Goal: Contribute content: Add original content to the website for others to see

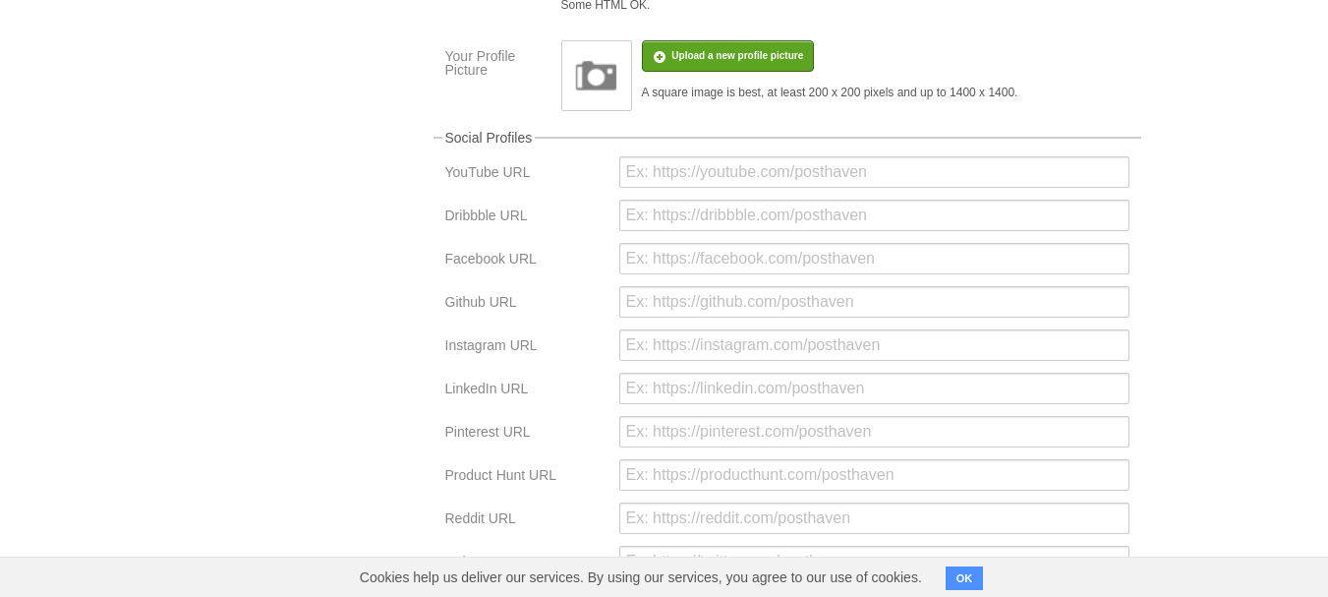
scroll to position [295, 0]
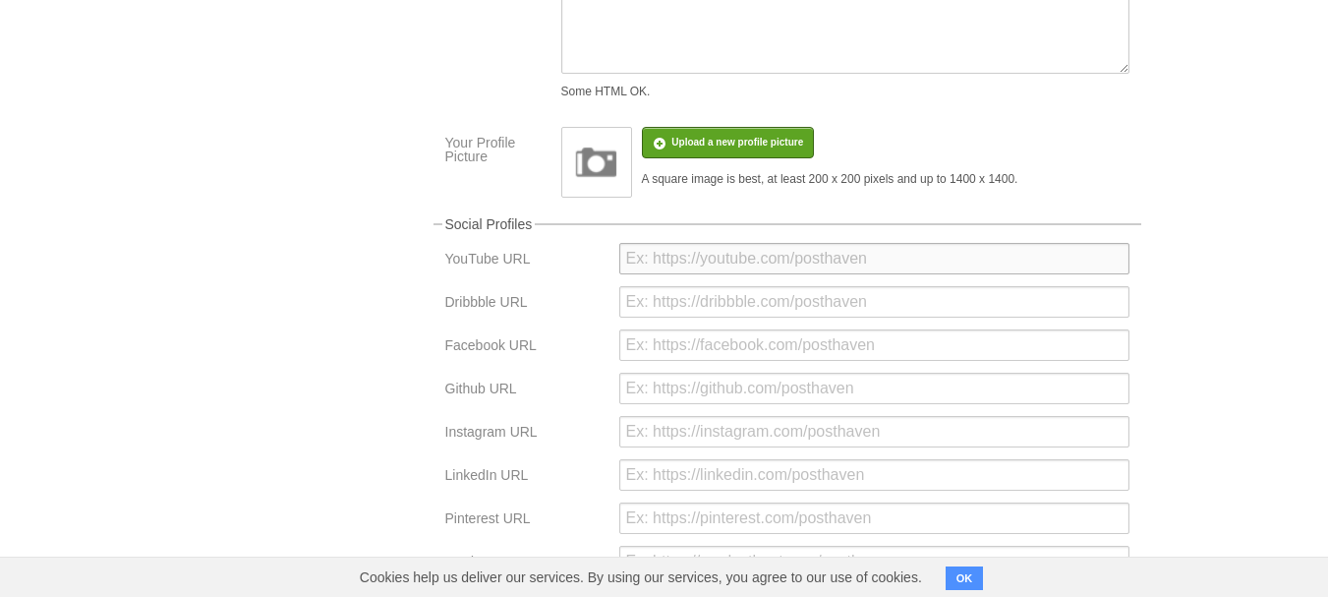
click at [698, 262] on input "url" at bounding box center [874, 258] width 510 height 31
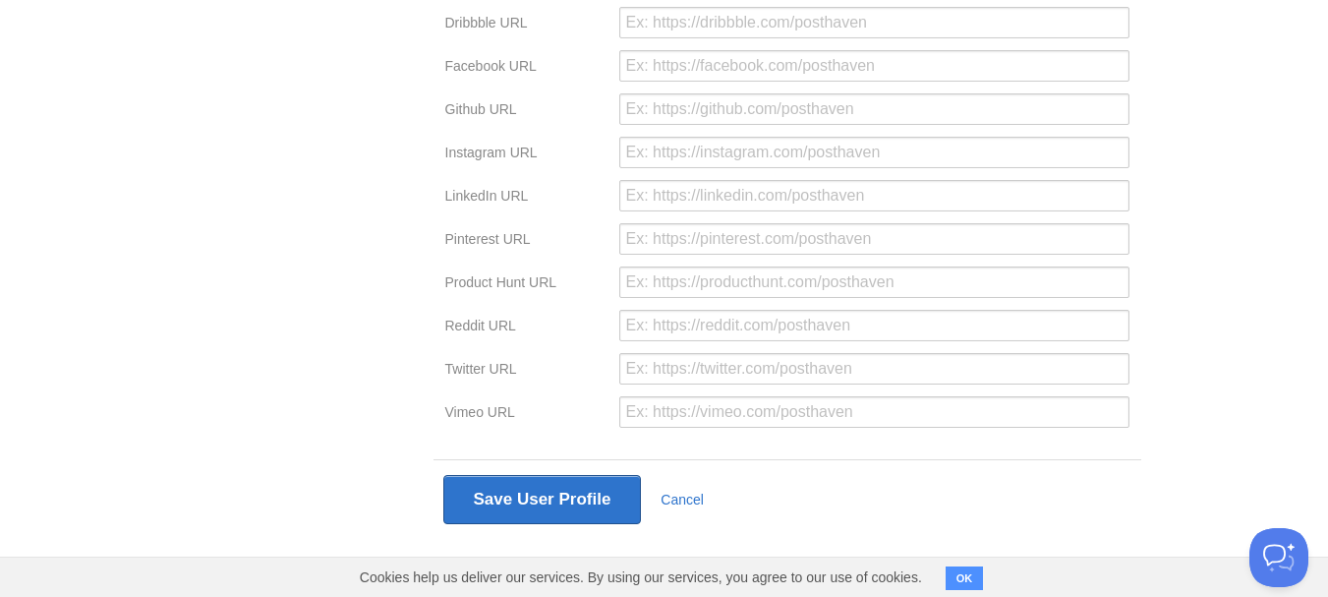
scroll to position [0, 0]
click at [699, 378] on input "url" at bounding box center [874, 368] width 510 height 31
paste input "@george_manyali"
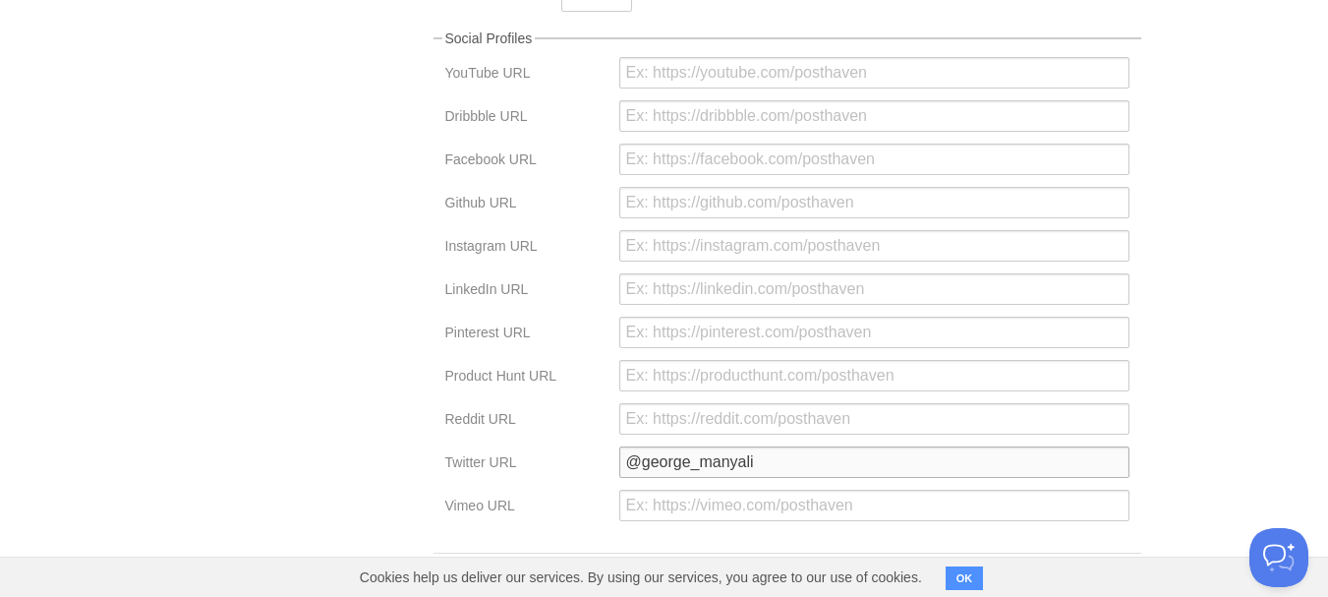
scroll to position [574, 0]
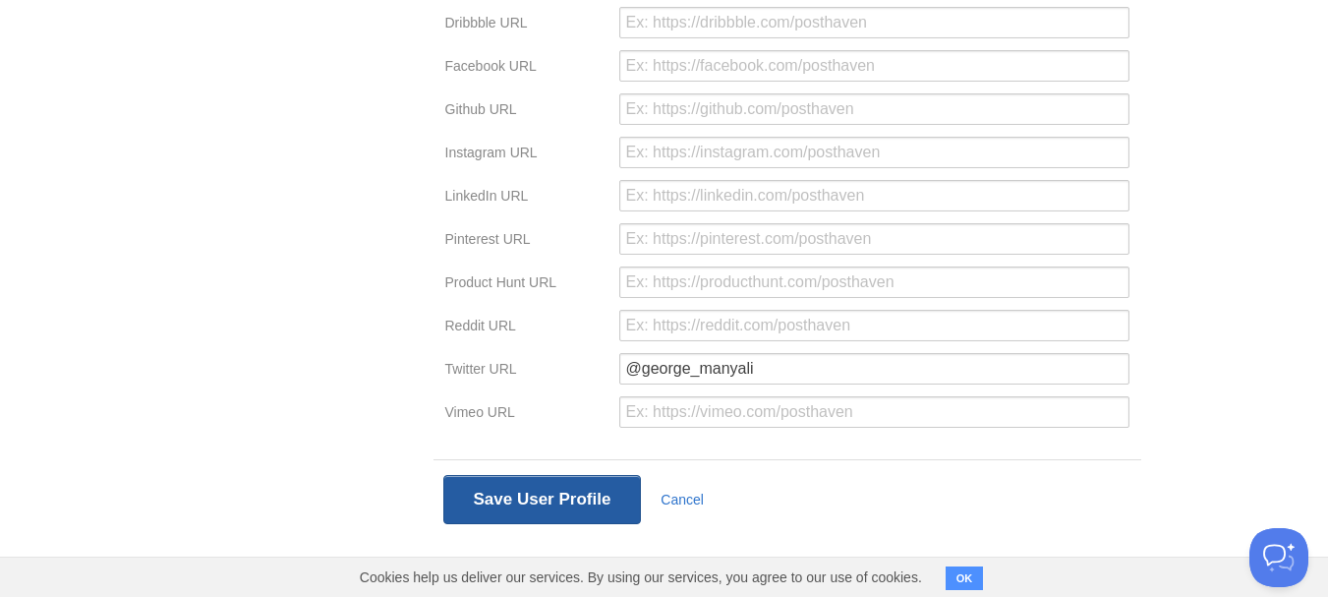
click at [565, 486] on button "Save User Profile" at bounding box center [542, 499] width 199 height 49
click at [704, 370] on input "@george_manyali" at bounding box center [874, 368] width 510 height 31
paste input "https://x.com/"
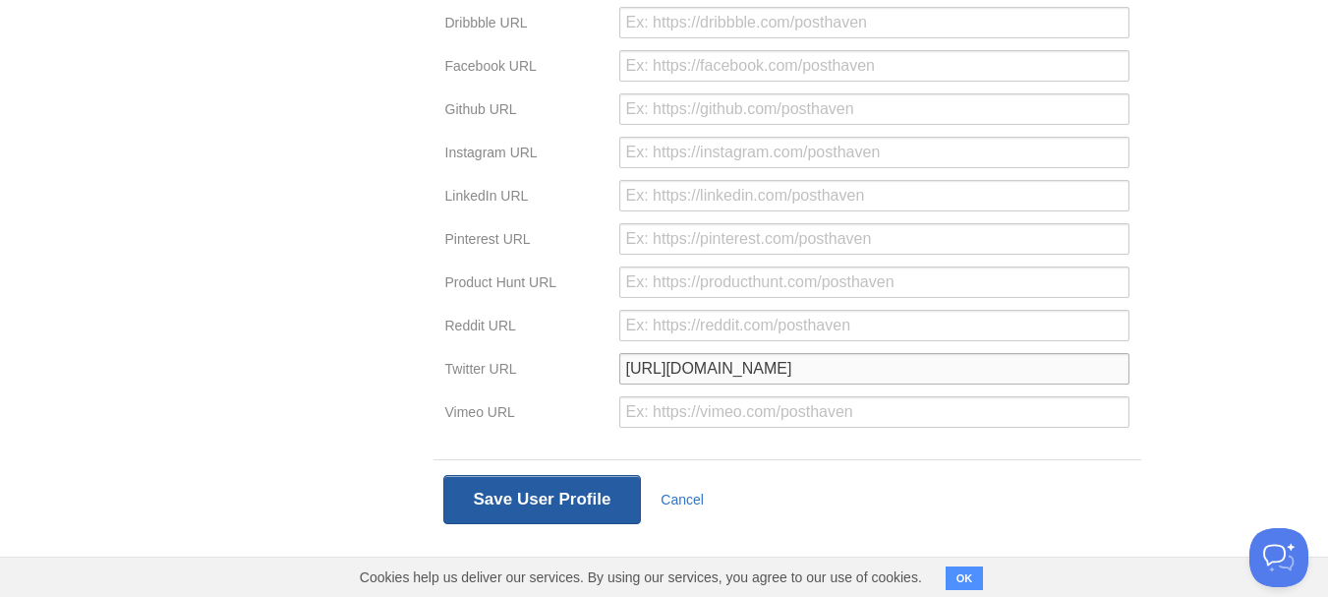
type input "https://x.com/george_manyali"
click at [558, 497] on button "Save User Profile" at bounding box center [542, 499] width 199 height 49
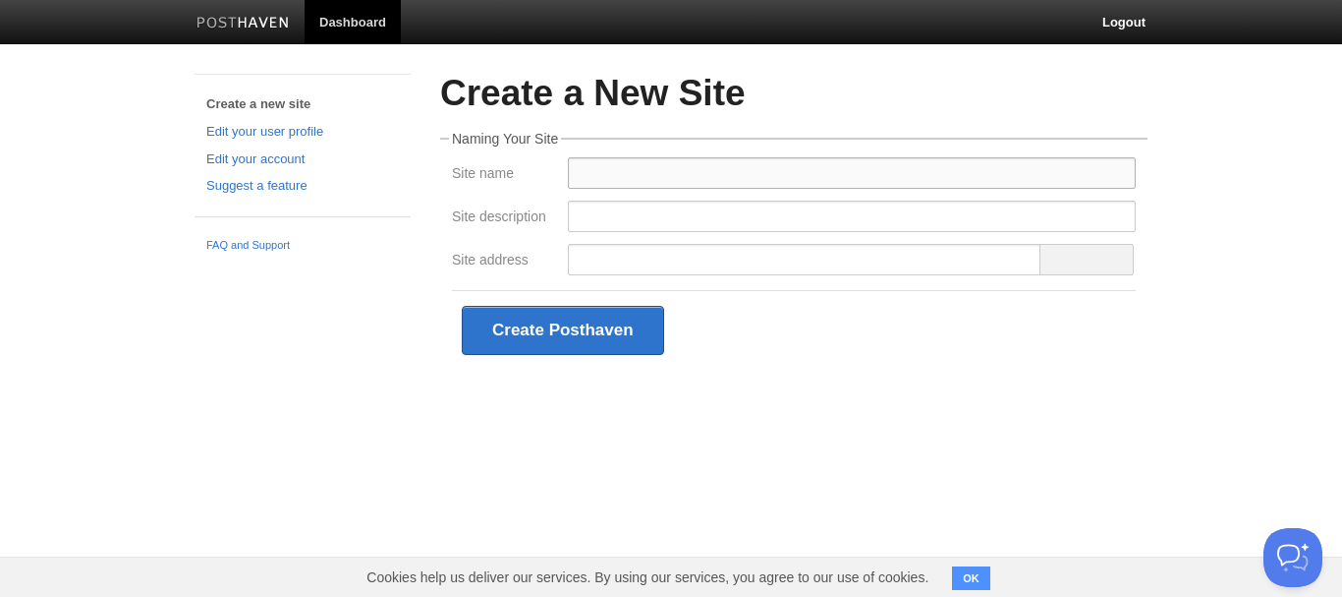
click at [642, 170] on input "Site name" at bounding box center [852, 172] width 568 height 31
click at [773, 104] on h2 "Create a New Site" at bounding box center [794, 94] width 708 height 40
click at [583, 332] on button "Create Posthaven" at bounding box center [563, 330] width 202 height 49
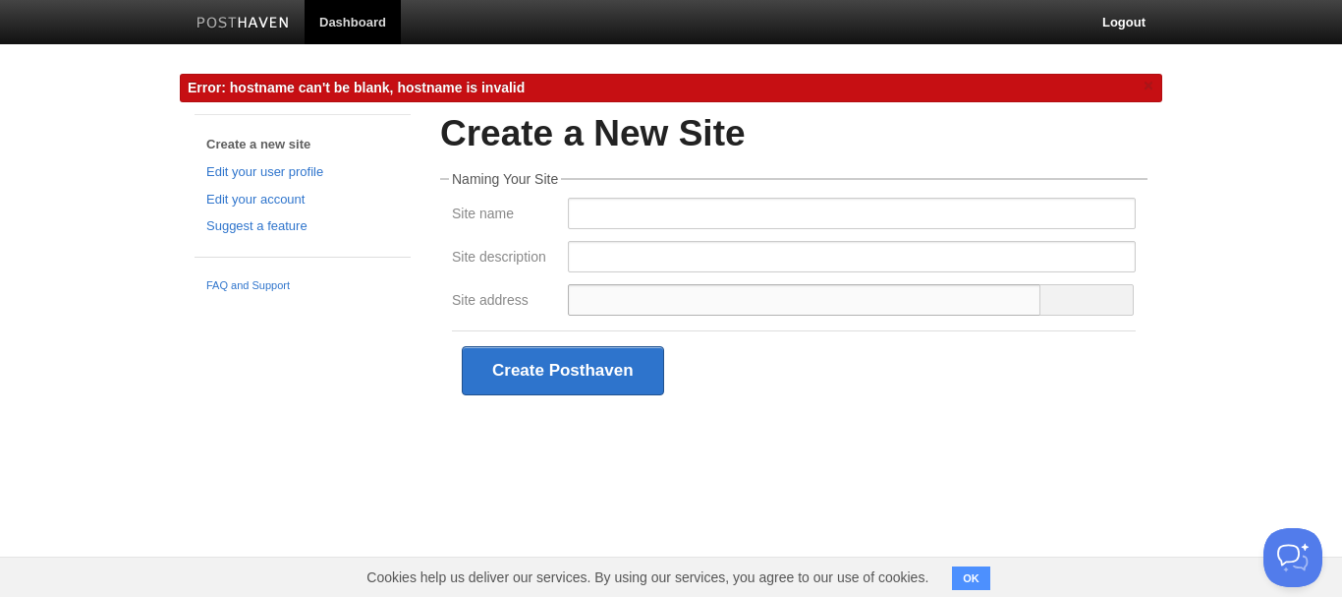
click at [601, 311] on input "Site address" at bounding box center [805, 299] width 474 height 31
click at [608, 219] on input "Site name" at bounding box center [852, 213] width 568 height 31
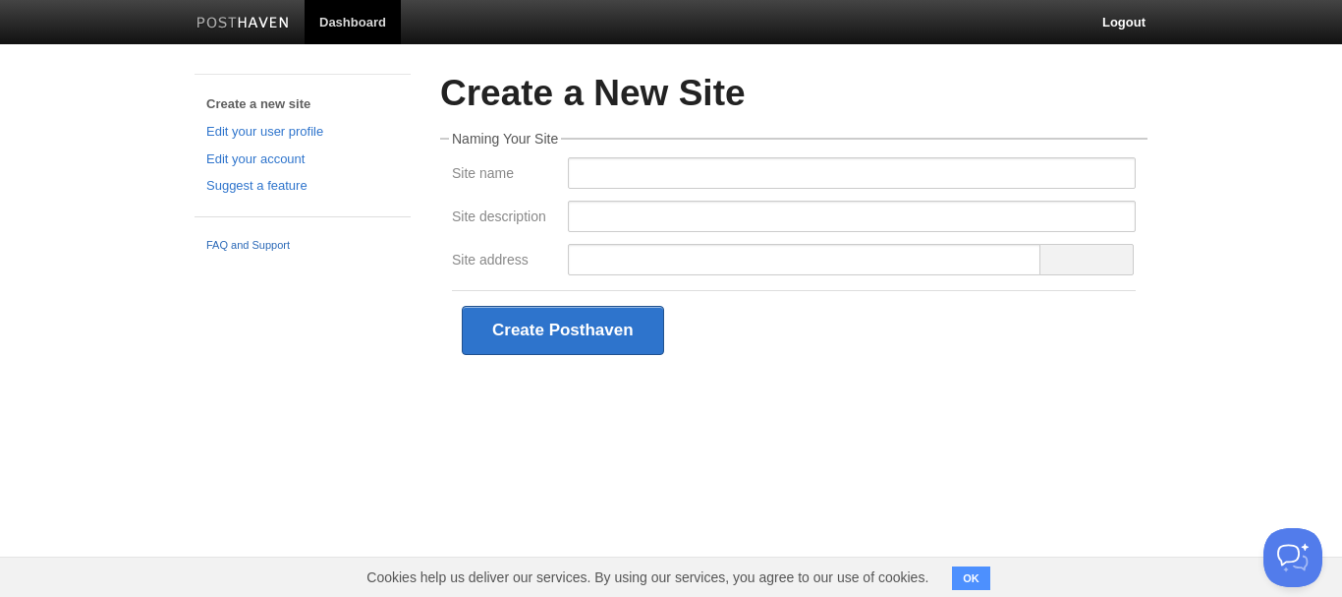
click at [283, 249] on link "FAQ and Support" at bounding box center [302, 246] width 193 height 18
click at [603, 229] on input "Site description" at bounding box center [852, 215] width 568 height 31
click at [261, 18] on img at bounding box center [243, 24] width 93 height 15
click at [620, 164] on input "Site name" at bounding box center [852, 172] width 568 height 31
click at [882, 171] on input "Putting Women at the [GEOGRAPHIC_DATA]" at bounding box center [852, 172] width 568 height 31
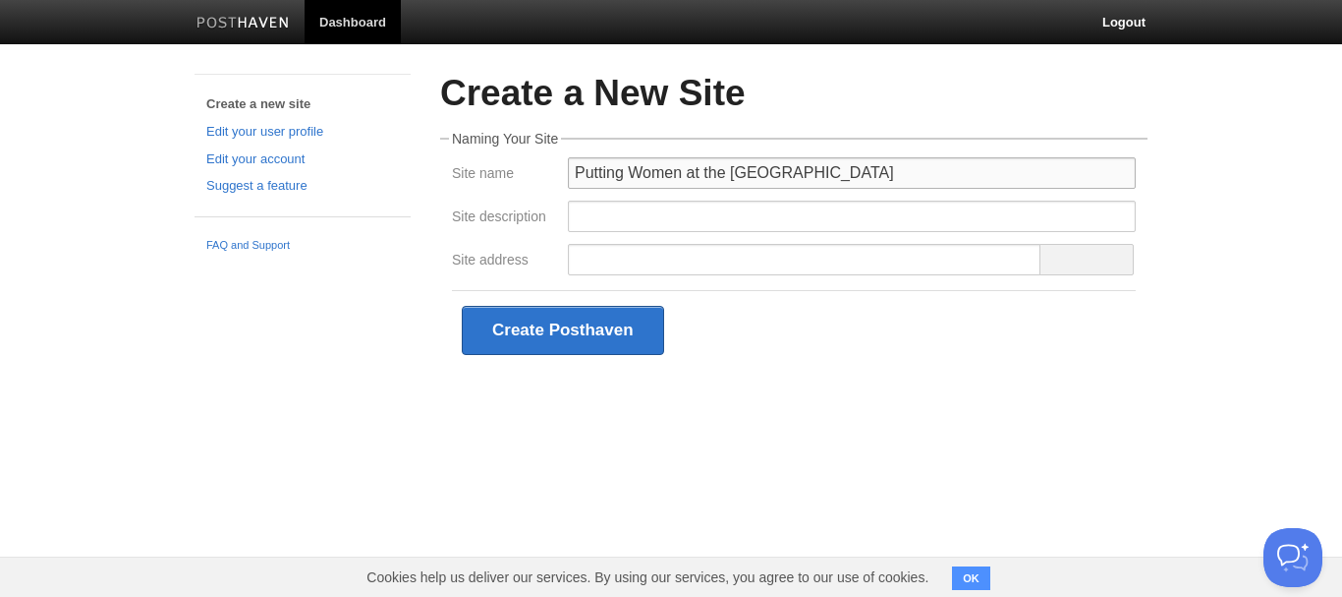
type input "Putting Women at the [GEOGRAPHIC_DATA]"
click at [669, 250] on input "Site address" at bounding box center [805, 259] width 474 height 31
click at [595, 326] on button "Create Posthaven" at bounding box center [563, 330] width 202 height 49
click at [642, 167] on input "Putting Women at the [GEOGRAPHIC_DATA]" at bounding box center [852, 172] width 568 height 31
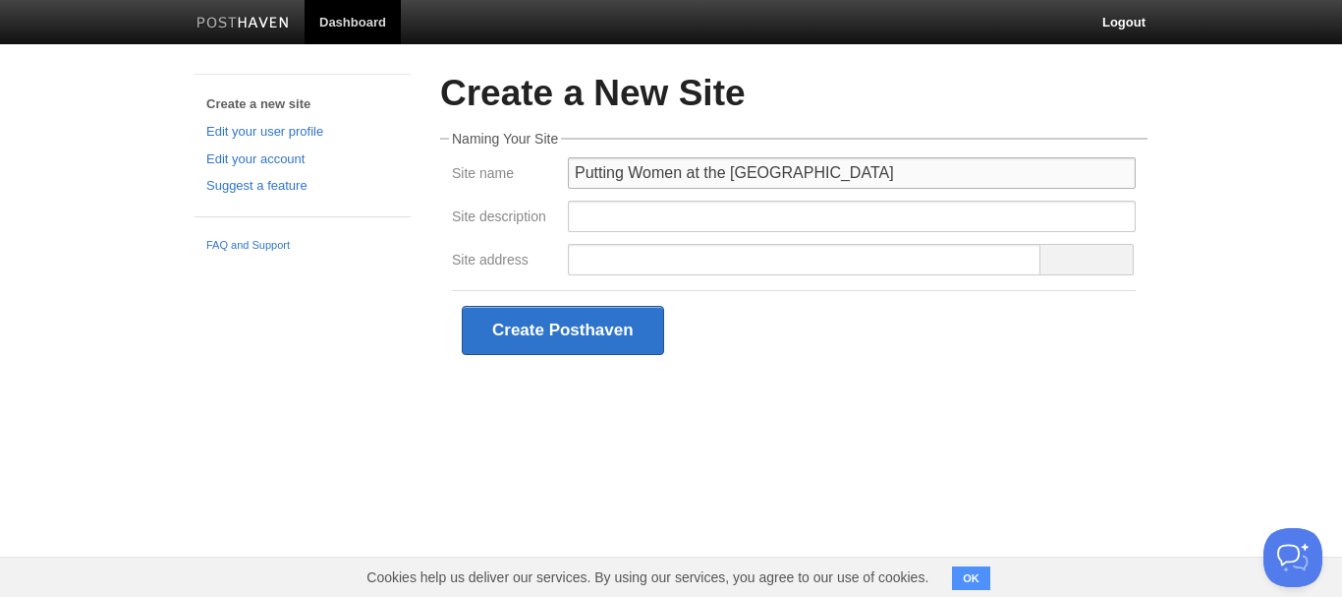
click at [642, 167] on input "Putting Women at the [GEOGRAPHIC_DATA]" at bounding box center [852, 172] width 568 height 31
click at [273, 185] on link "Suggest a feature" at bounding box center [302, 186] width 193 height 21
click at [256, 104] on link "Create a new site" at bounding box center [302, 104] width 193 height 21
click at [259, 22] on img at bounding box center [243, 24] width 93 height 15
click at [979, 570] on button "OK" at bounding box center [971, 578] width 38 height 24
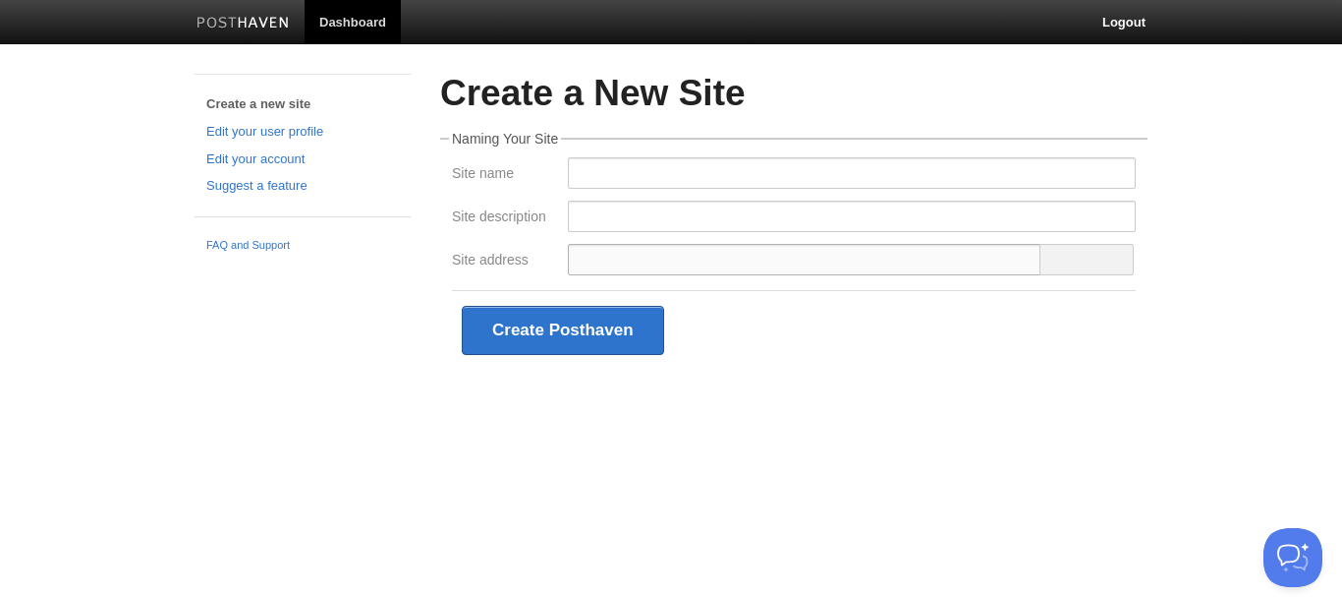
click at [577, 271] on input "Site address" at bounding box center [805, 259] width 474 height 31
click at [613, 178] on input "Site name" at bounding box center [852, 172] width 568 height 31
paste input "Putting Women at the [GEOGRAPHIC_DATA]"
type input "Putting Women at the [GEOGRAPHIC_DATA]"
click at [586, 212] on input "Site description" at bounding box center [852, 215] width 568 height 31
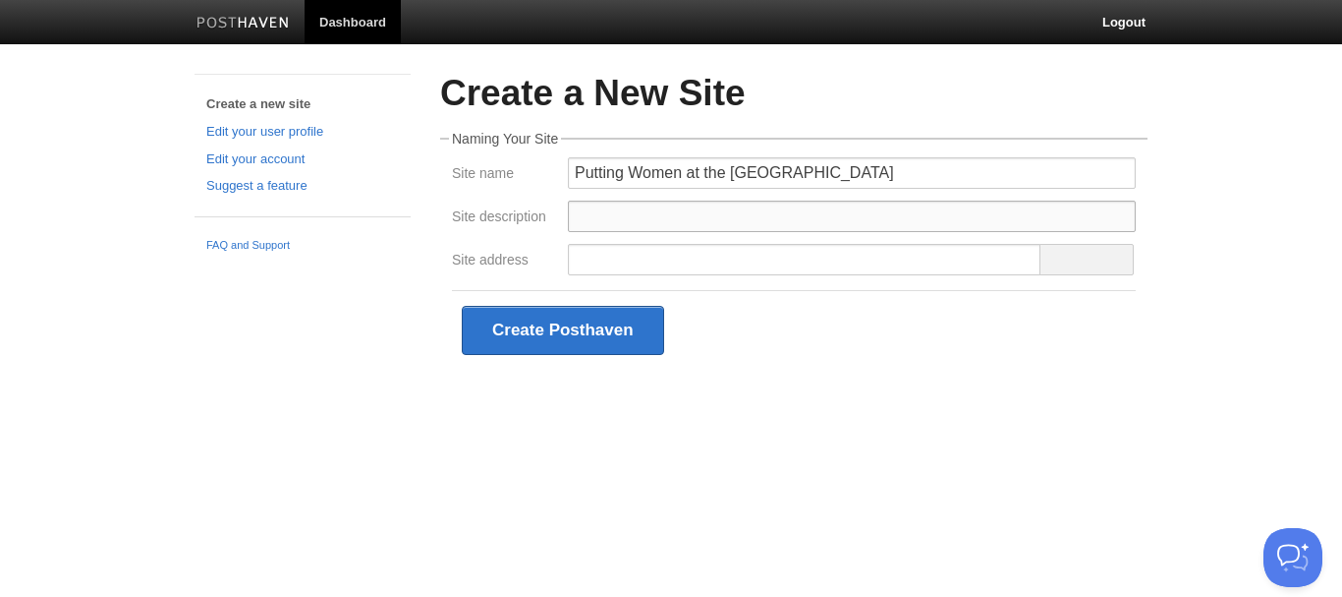
paste input "Putting Women at the [GEOGRAPHIC_DATA]"
type input "Putting Women at the [GEOGRAPHIC_DATA]"
click at [641, 266] on input "Site address" at bounding box center [805, 259] width 474 height 31
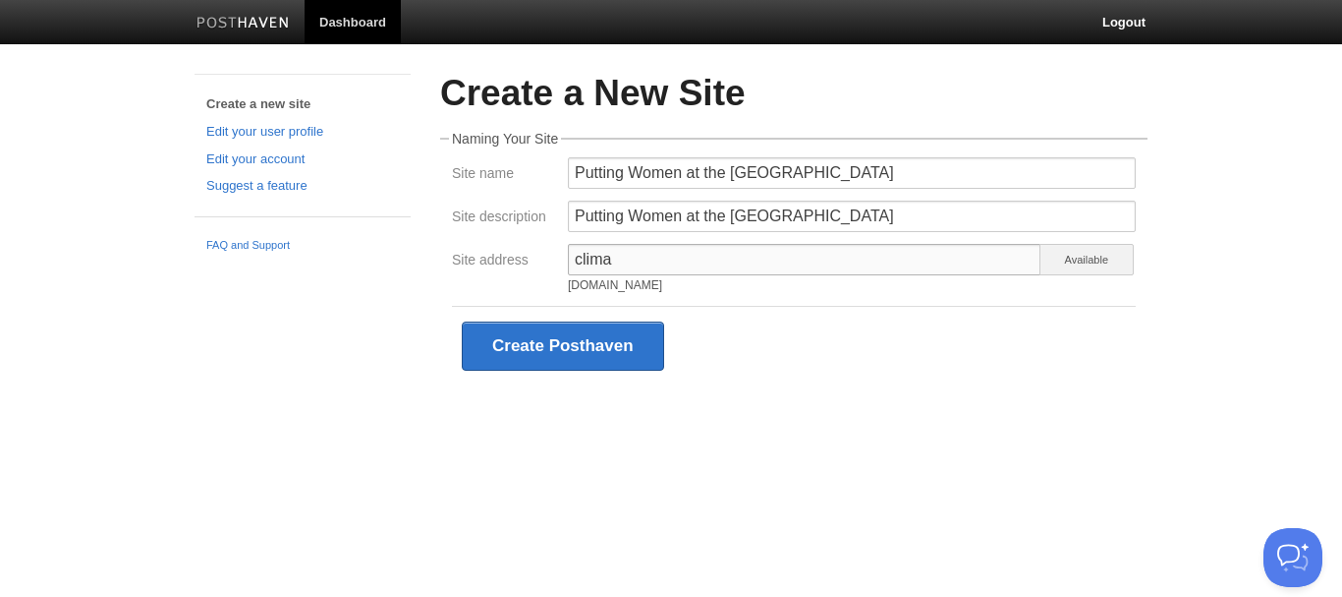
click at [601, 252] on input "clima" at bounding box center [805, 259] width 474 height 31
click at [598, 252] on input "clima" at bounding box center [805, 259] width 474 height 31
type input "gmanyali"
click at [810, 326] on div "Create Posthaven" at bounding box center [794, 346] width 684 height 80
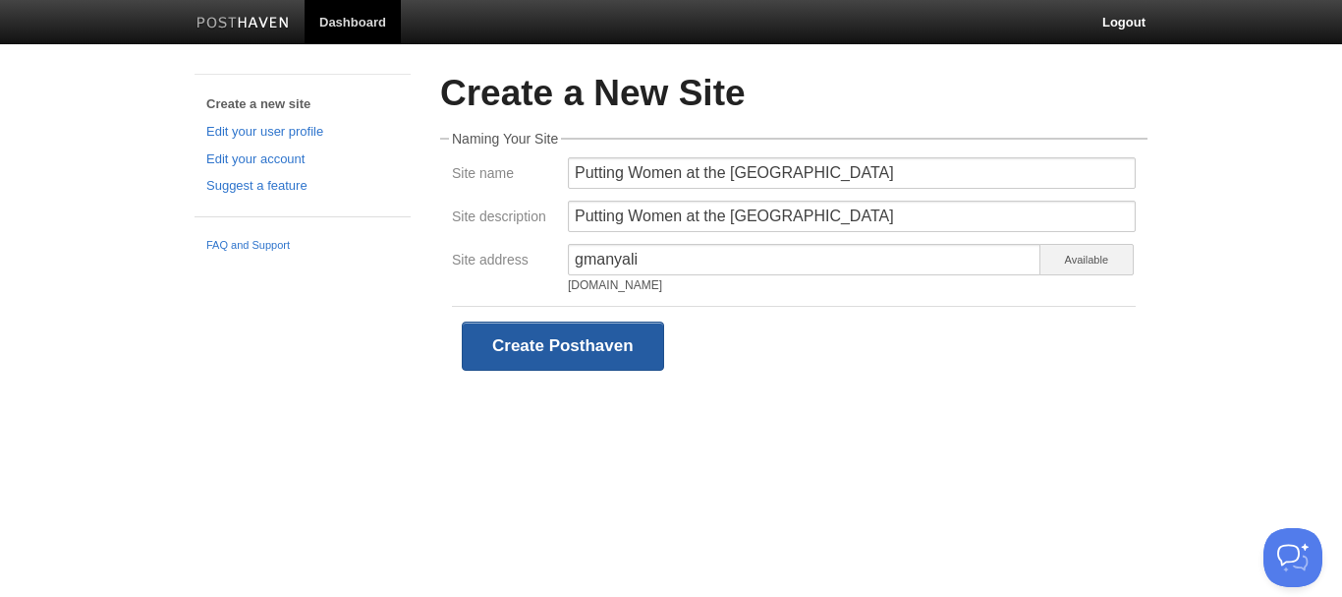
click at [532, 341] on button "Create Posthaven" at bounding box center [563, 345] width 202 height 49
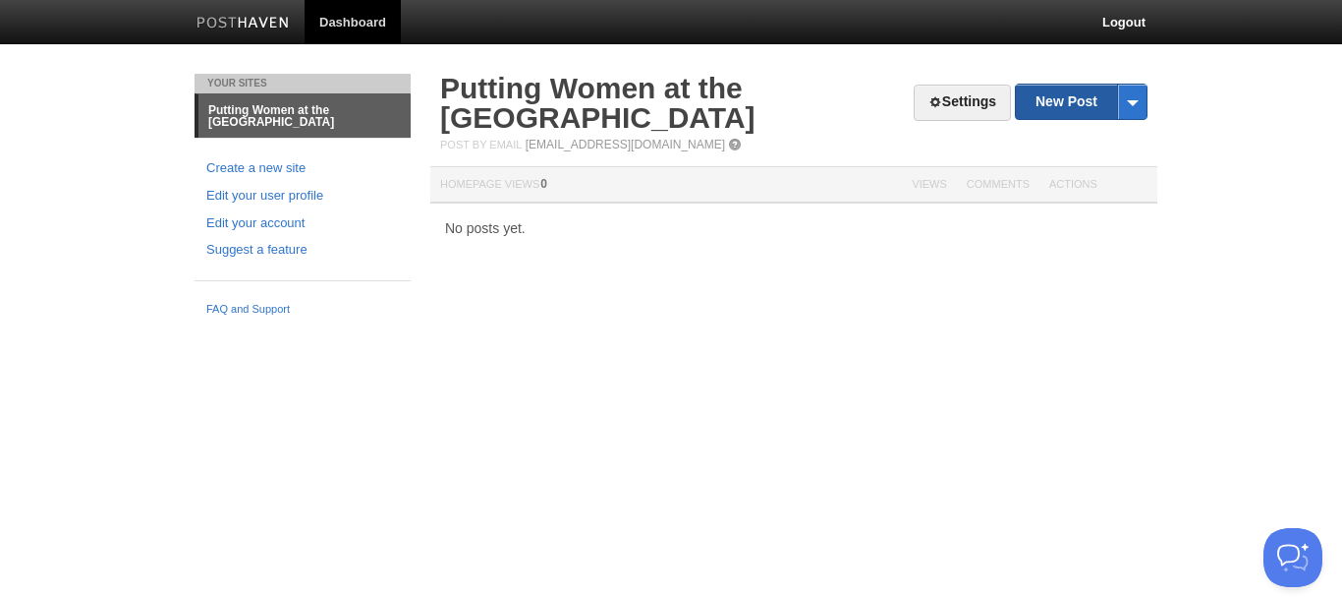
click at [1070, 96] on link "New Post" at bounding box center [1081, 102] width 131 height 34
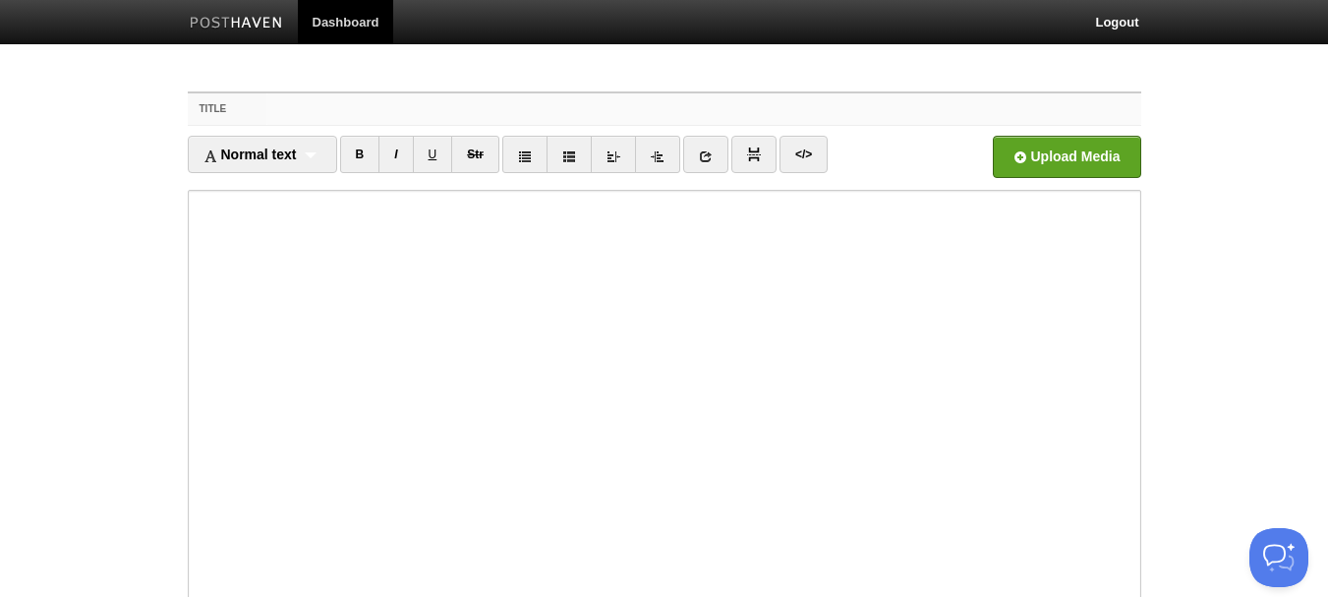
click at [426, 102] on input "Title" at bounding box center [703, 108] width 874 height 31
paste input "Putting Women at the [GEOGRAPHIC_DATA]"
type input "Putting Women at the [GEOGRAPHIC_DATA]"
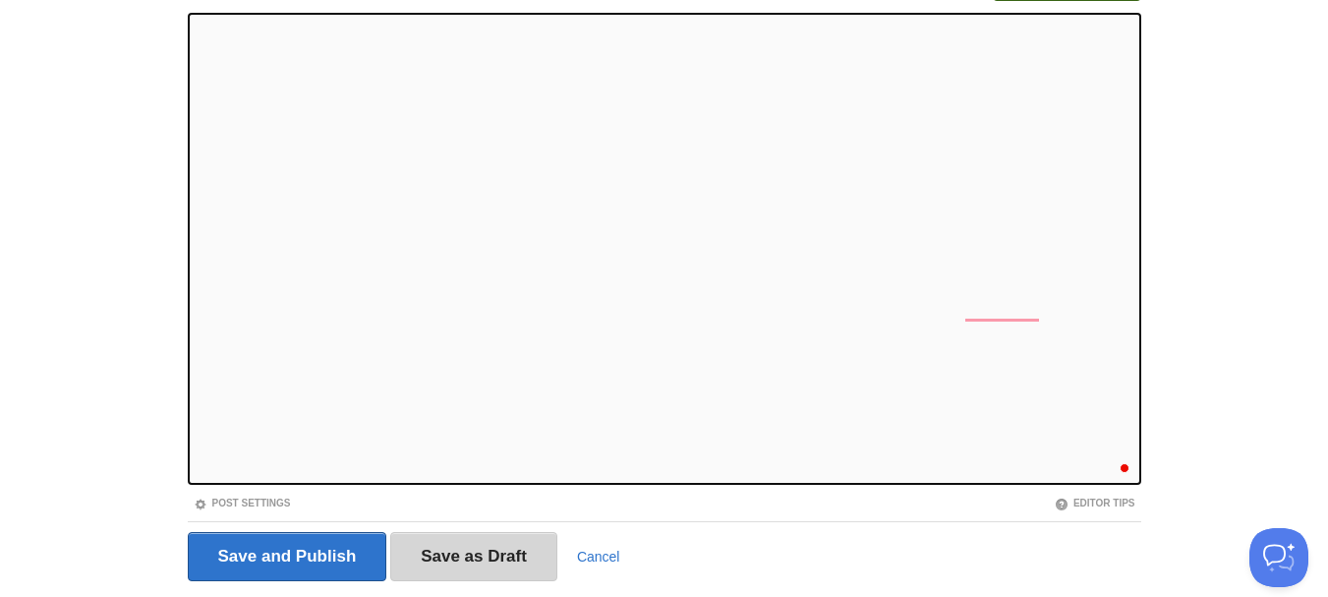
scroll to position [197, 0]
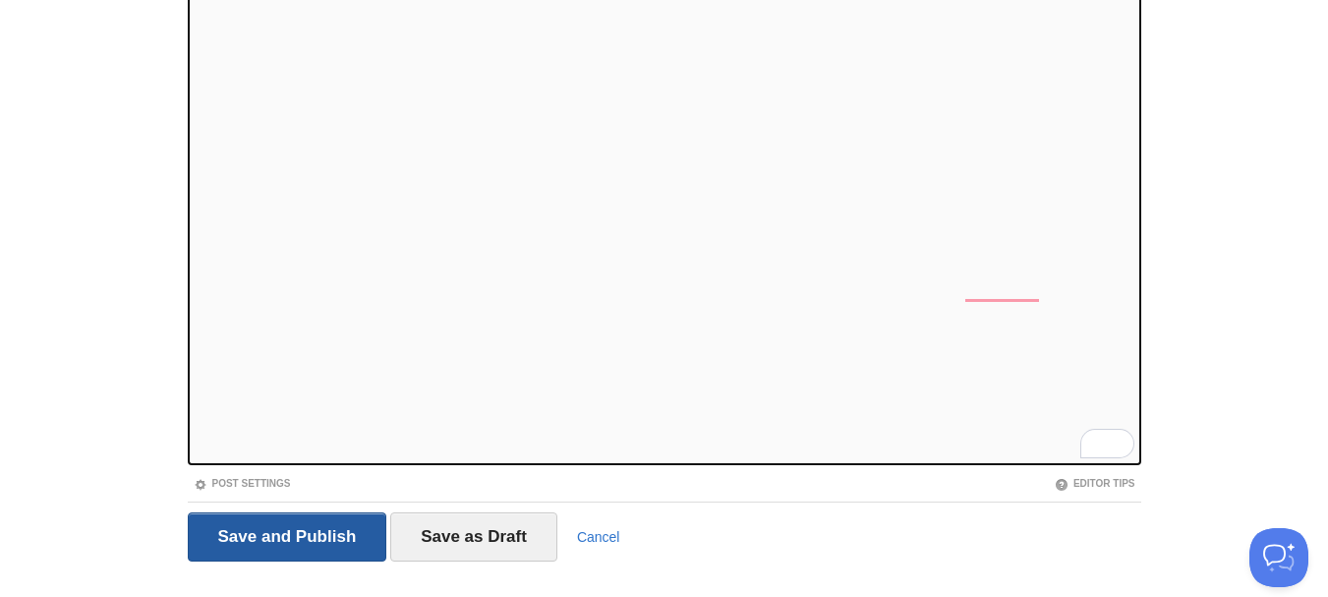
click at [275, 531] on input "Save and Publish" at bounding box center [287, 536] width 199 height 49
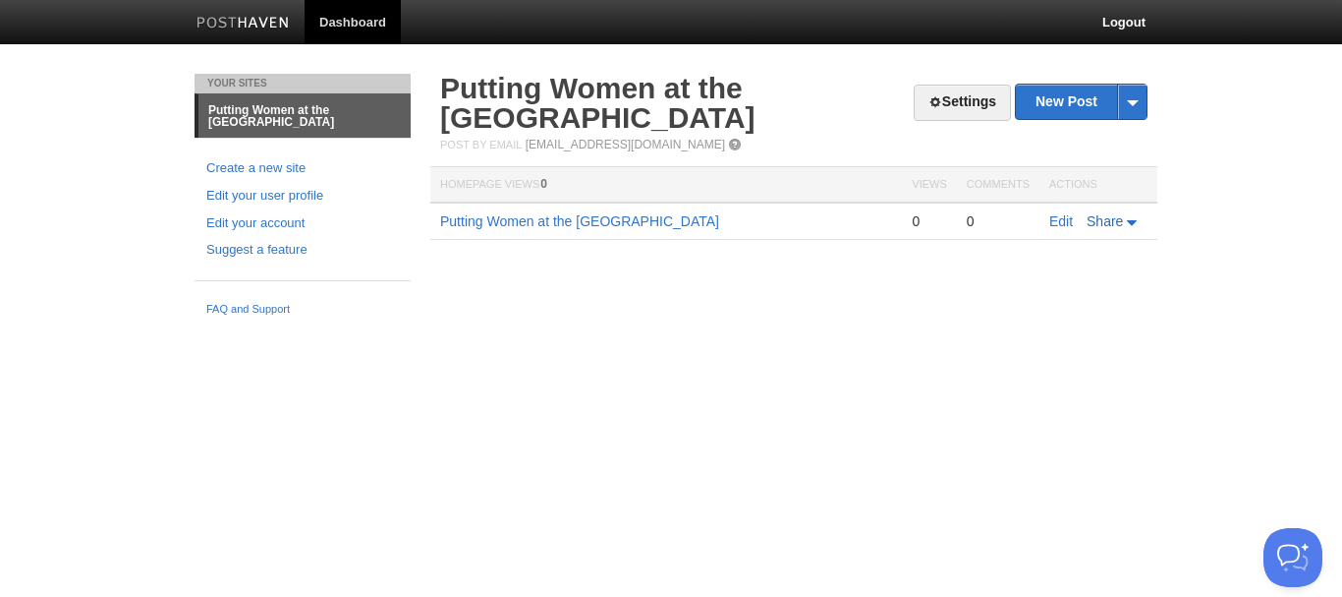
click at [1123, 219] on span "Share" at bounding box center [1105, 221] width 36 height 16
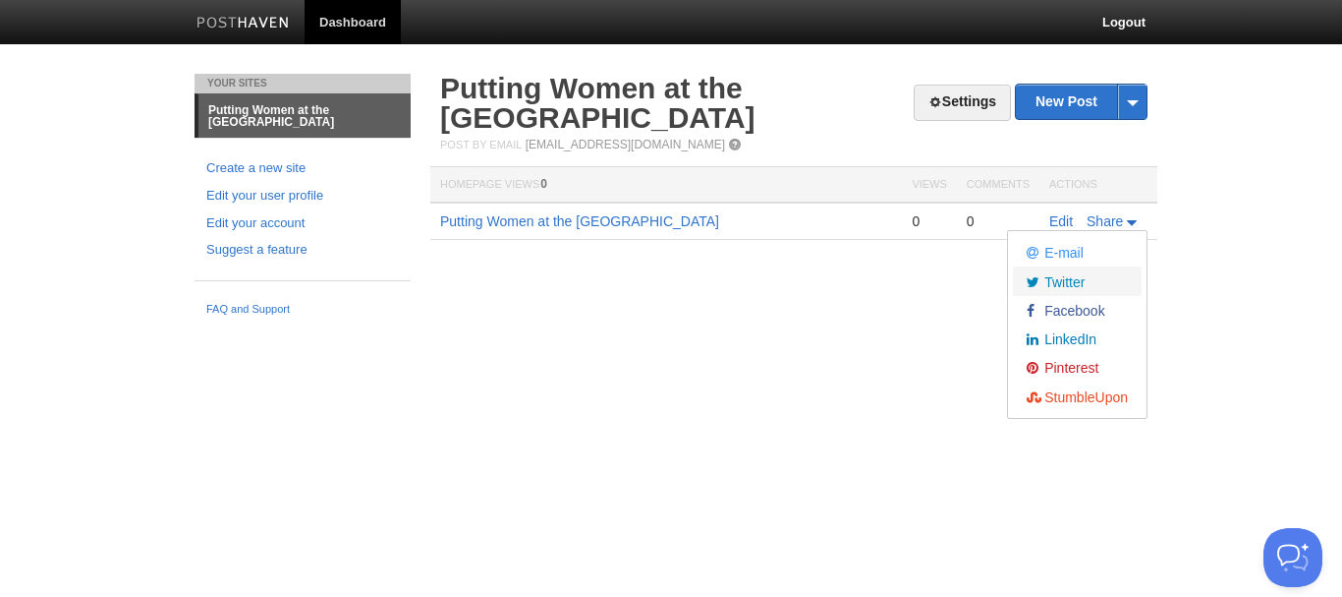
click at [1063, 276] on span "Twitter" at bounding box center [1063, 282] width 44 height 16
click at [1076, 310] on span "Facebook" at bounding box center [1073, 311] width 65 height 16
click at [1085, 310] on span "Facebook" at bounding box center [1073, 311] width 65 height 16
click at [1071, 343] on span "LinkedIn" at bounding box center [1069, 339] width 56 height 16
